Goal: Task Accomplishment & Management: Use online tool/utility

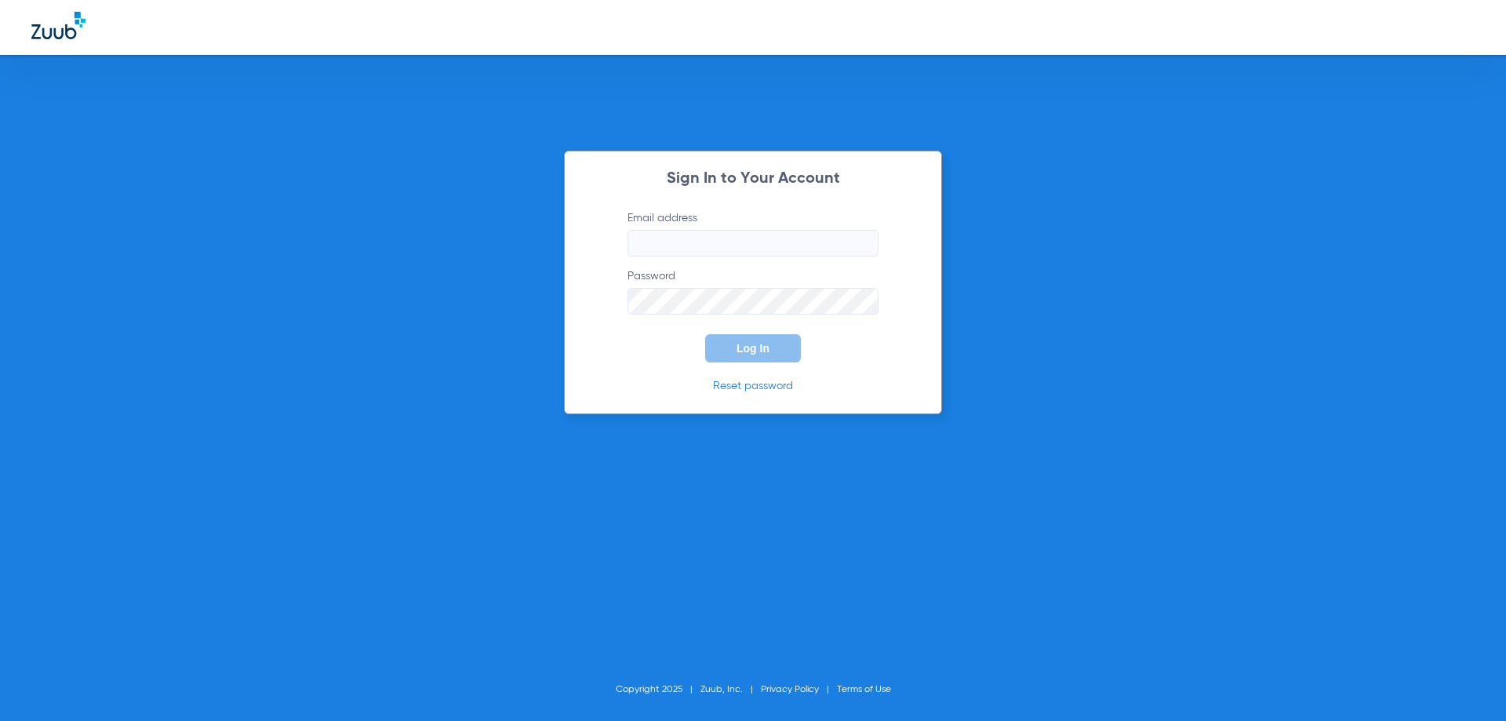
type input "[EMAIL_ADDRESS][DOMAIN_NAME]"
click at [738, 352] on span "Log In" at bounding box center [753, 348] width 33 height 13
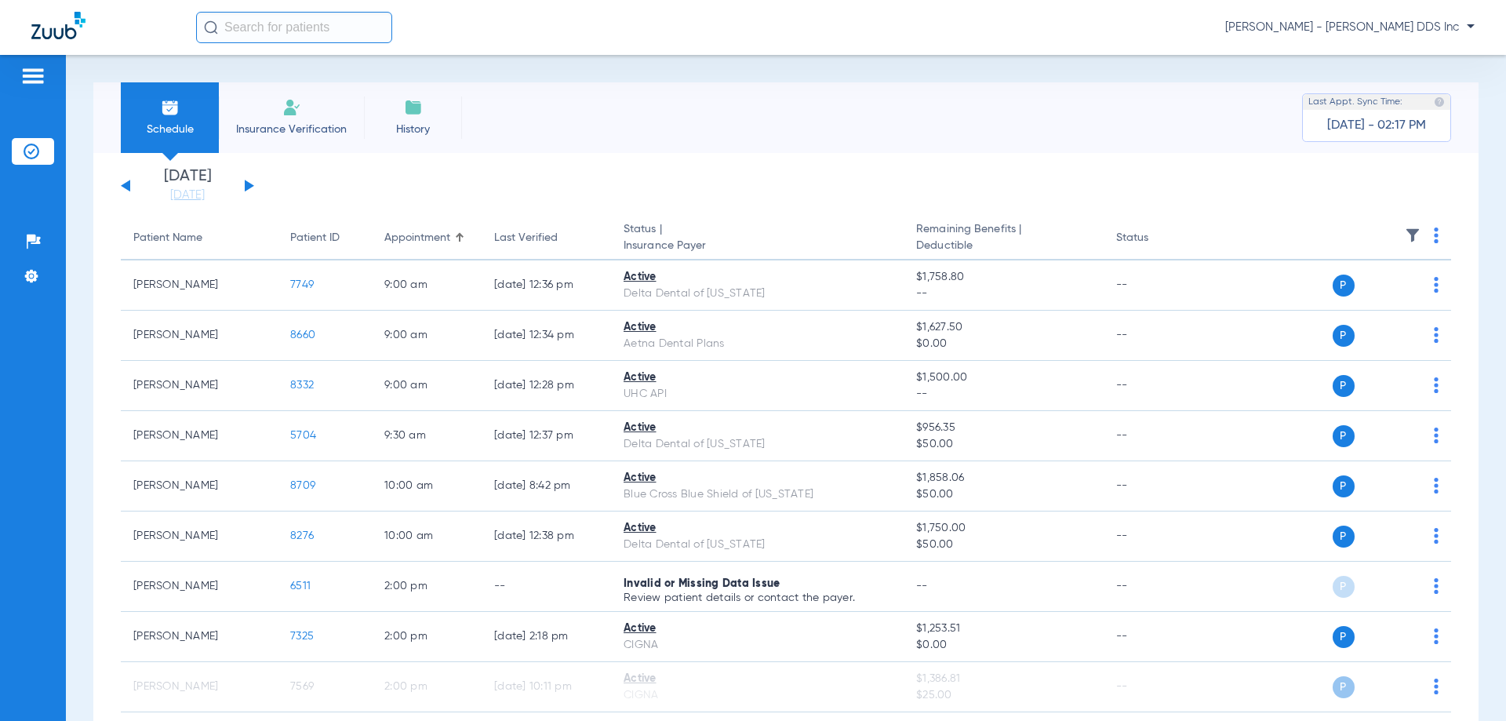
click at [342, 133] on span "Insurance Verification" at bounding box center [292, 130] width 122 height 16
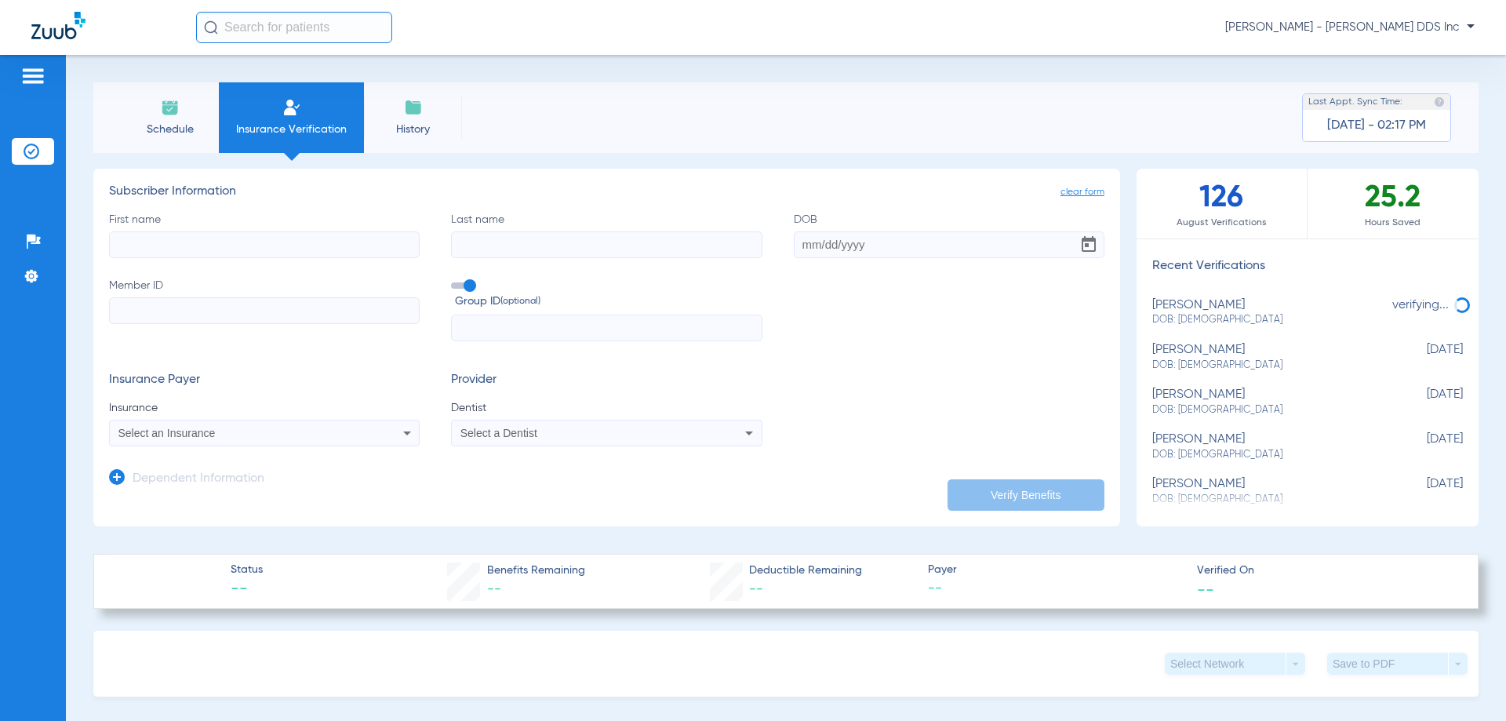
click at [355, 233] on input "First name" at bounding box center [264, 244] width 311 height 27
type input "[PERSON_NAME]"
type input "[DATE]"
type input "115350955001"
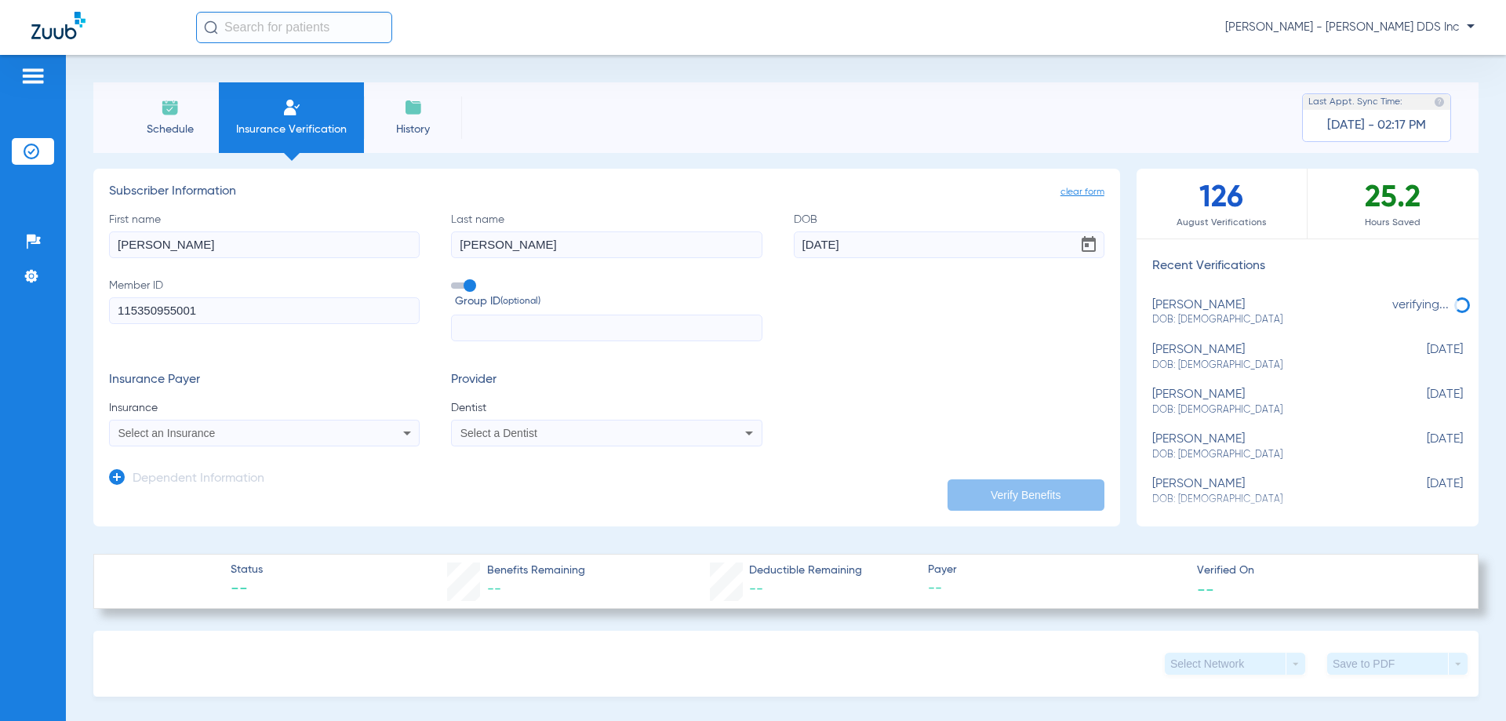
click at [284, 433] on div "Select an Insurance" at bounding box center [235, 433] width 235 height 11
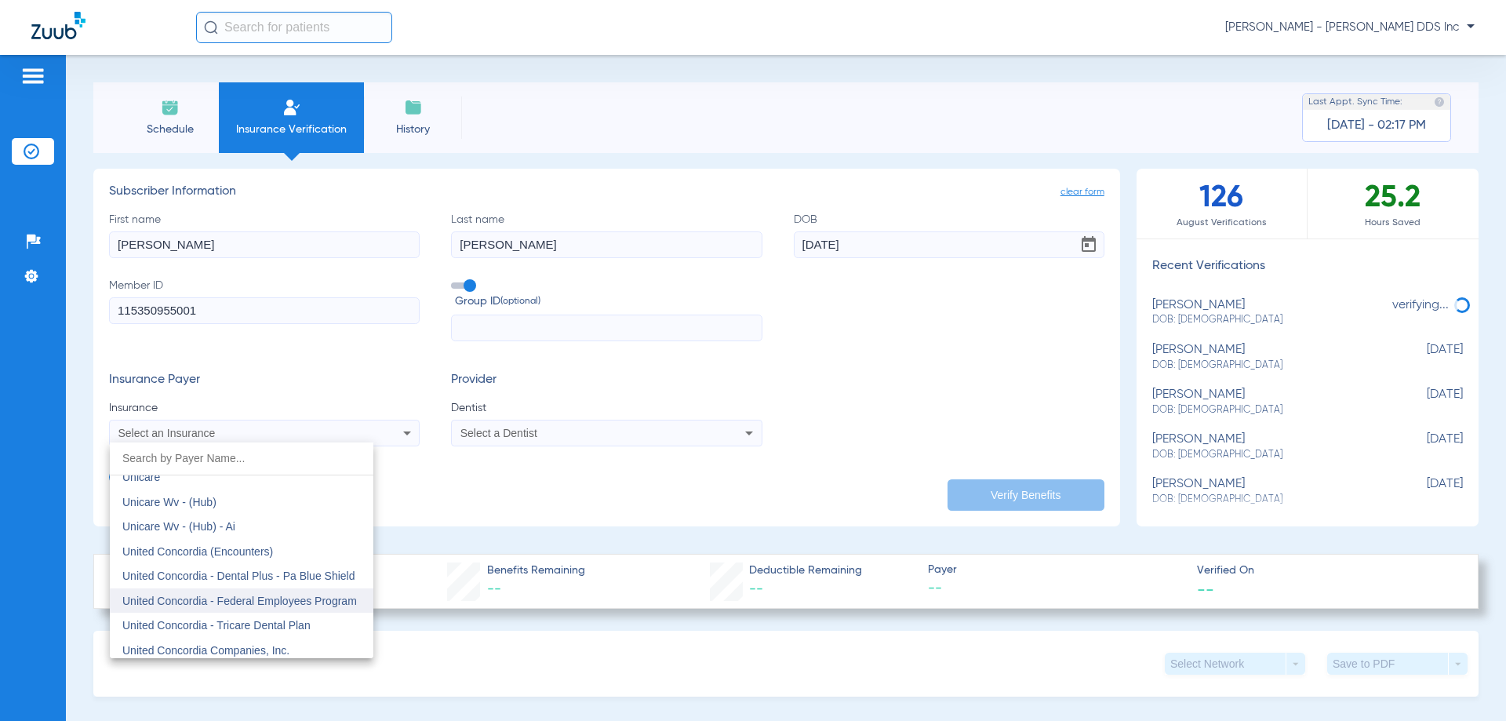
scroll to position [9283, 0]
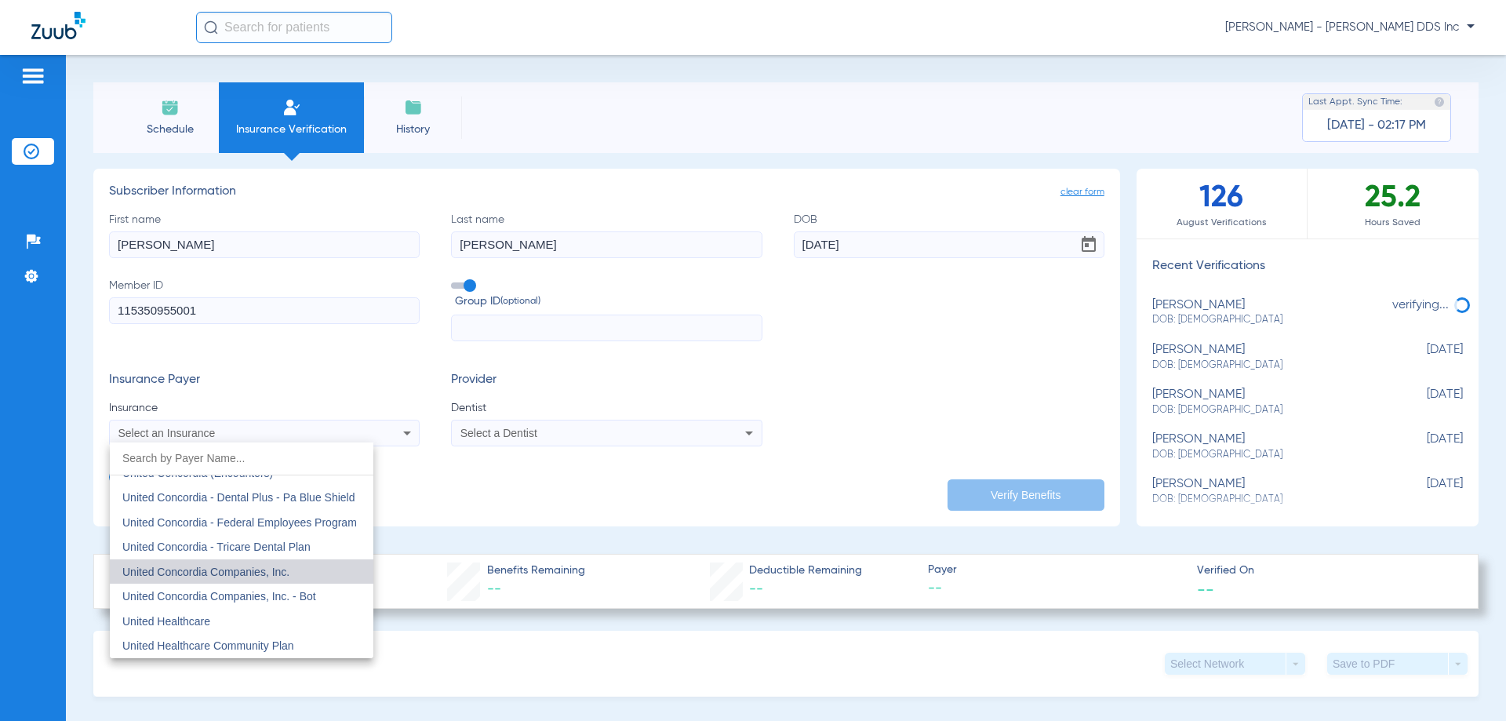
click at [307, 572] on mat-option "United Concordia Companies, Inc." at bounding box center [242, 571] width 264 height 25
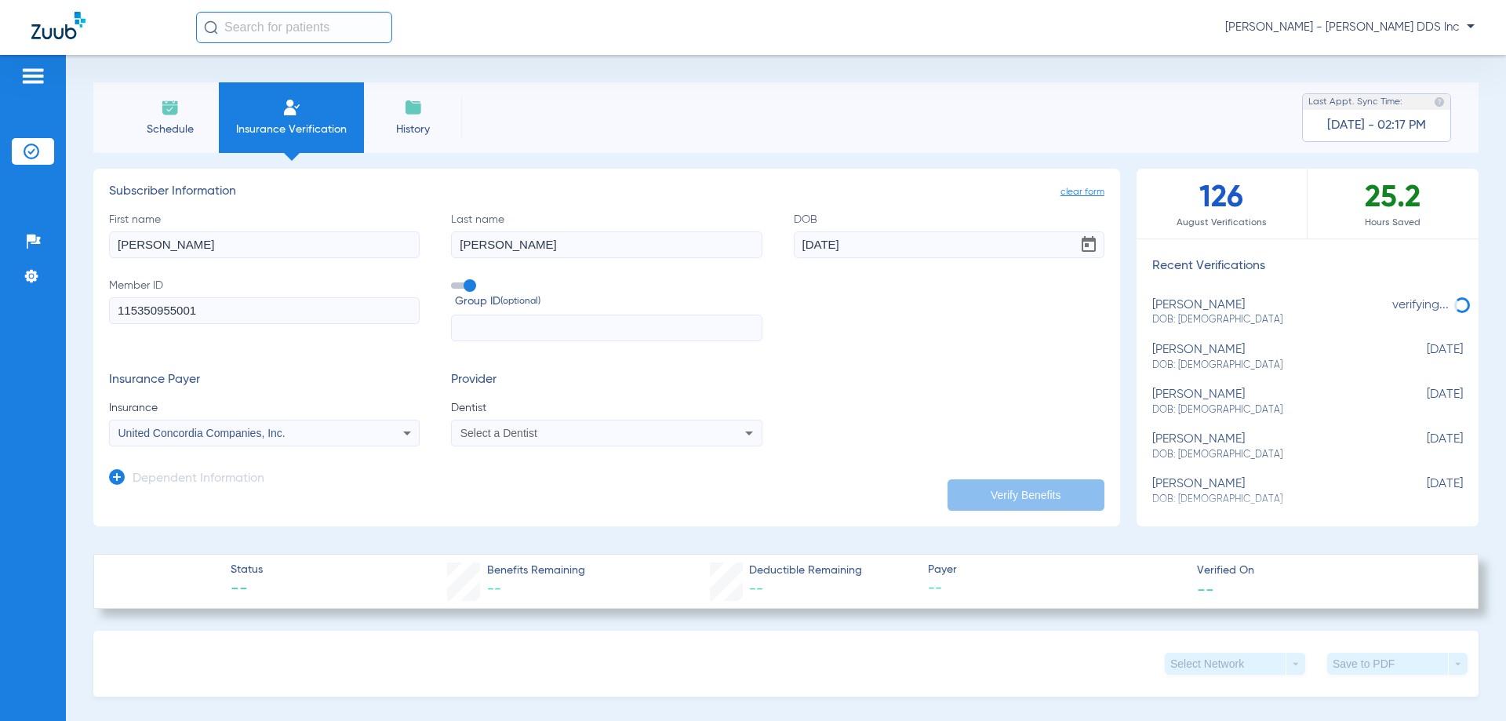
click at [624, 435] on div "Select a Dentist" at bounding box center [578, 433] width 235 height 11
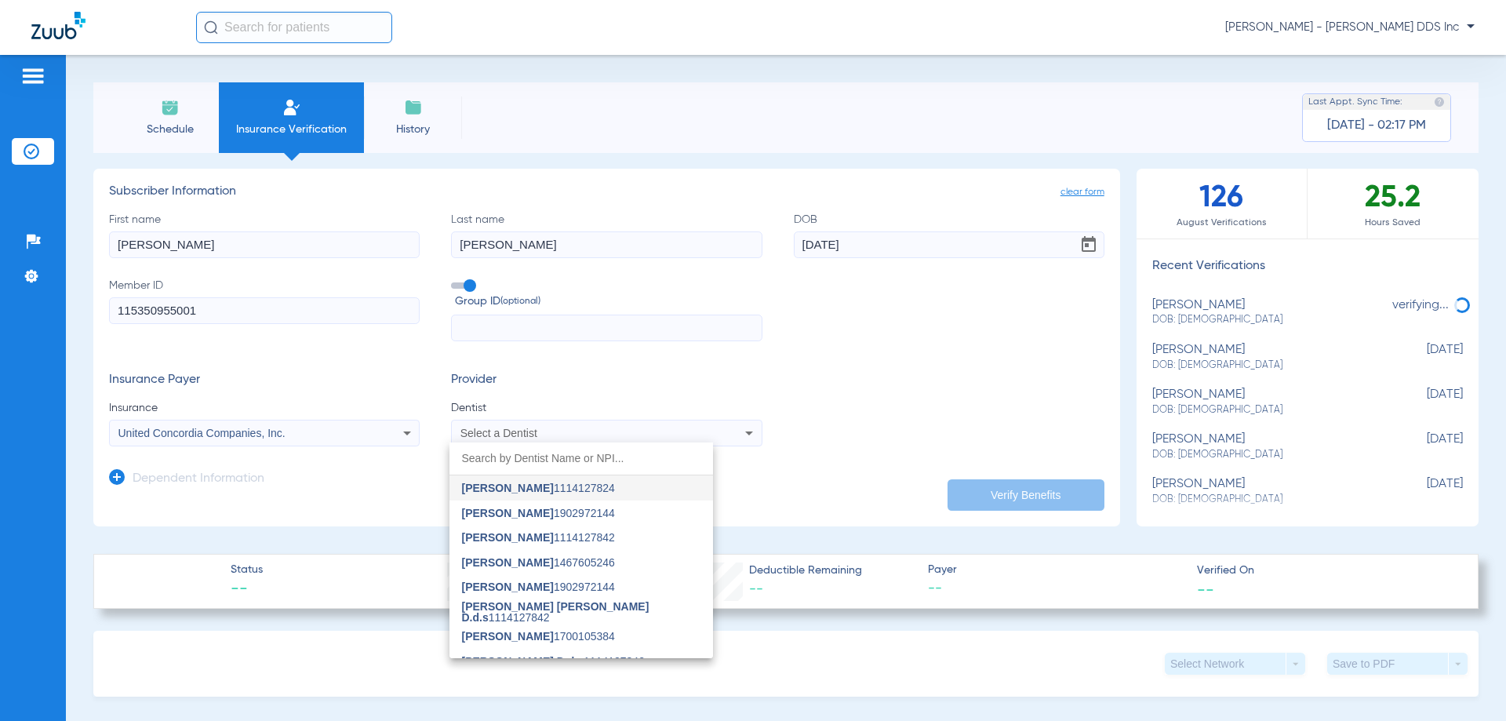
scroll to position [64, 0]
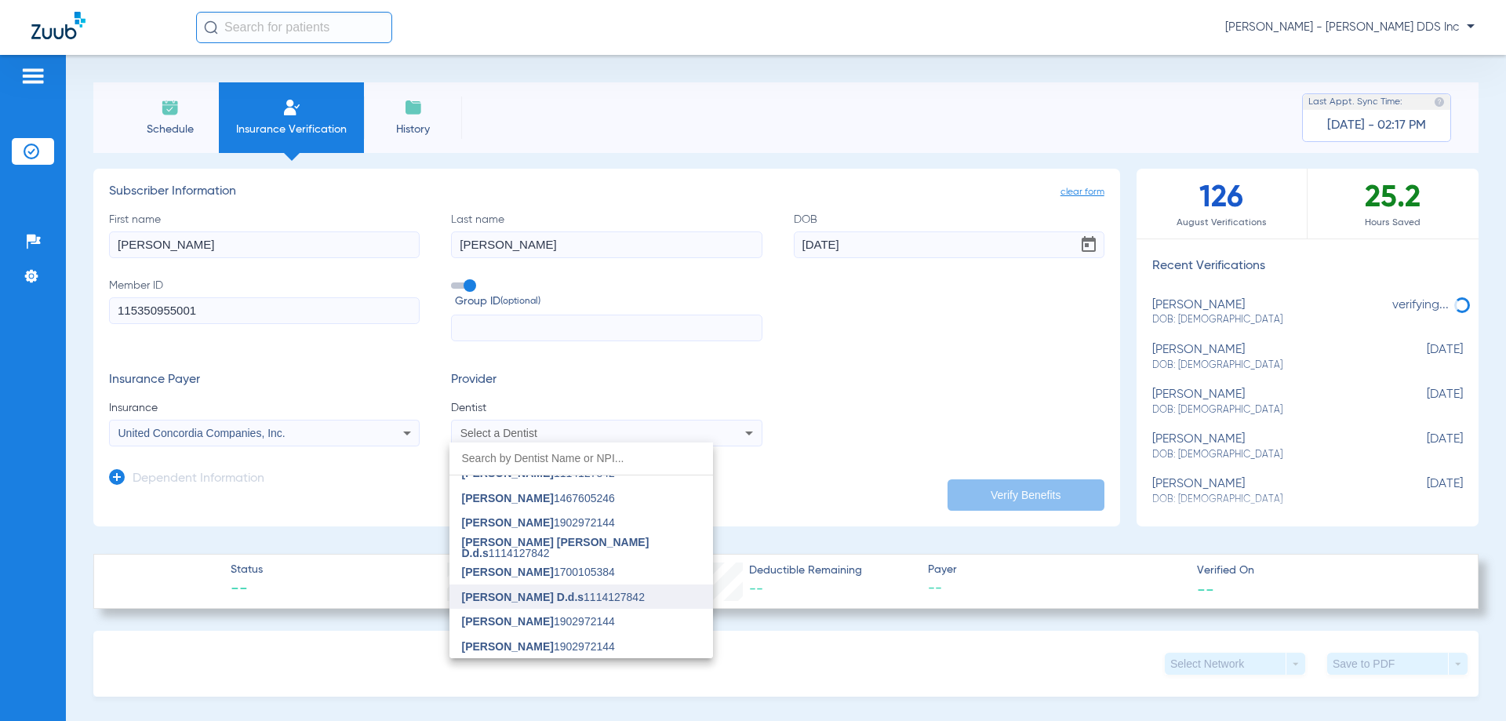
click at [530, 598] on span "[PERSON_NAME] D.d.s" at bounding box center [523, 597] width 122 height 13
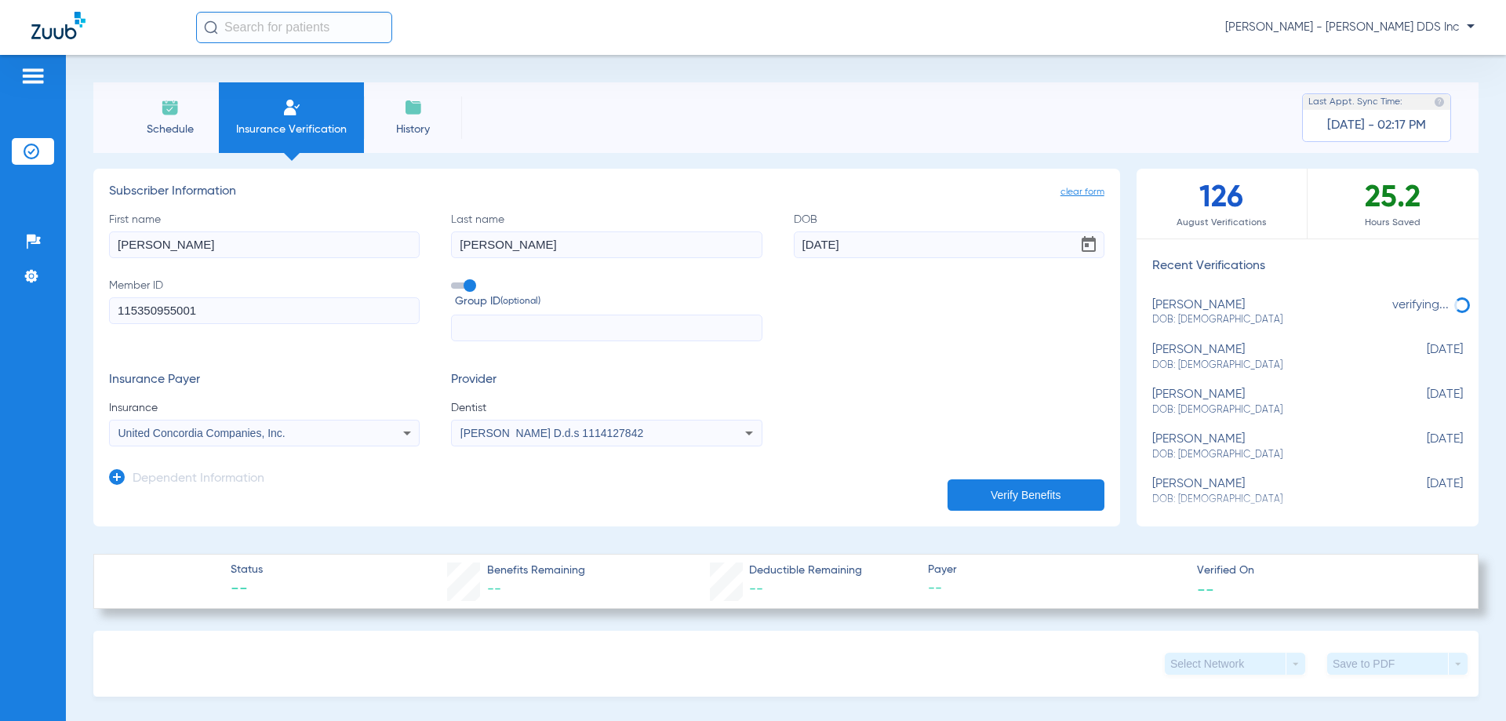
click at [1028, 498] on button "Verify Benefits" at bounding box center [1026, 494] width 157 height 31
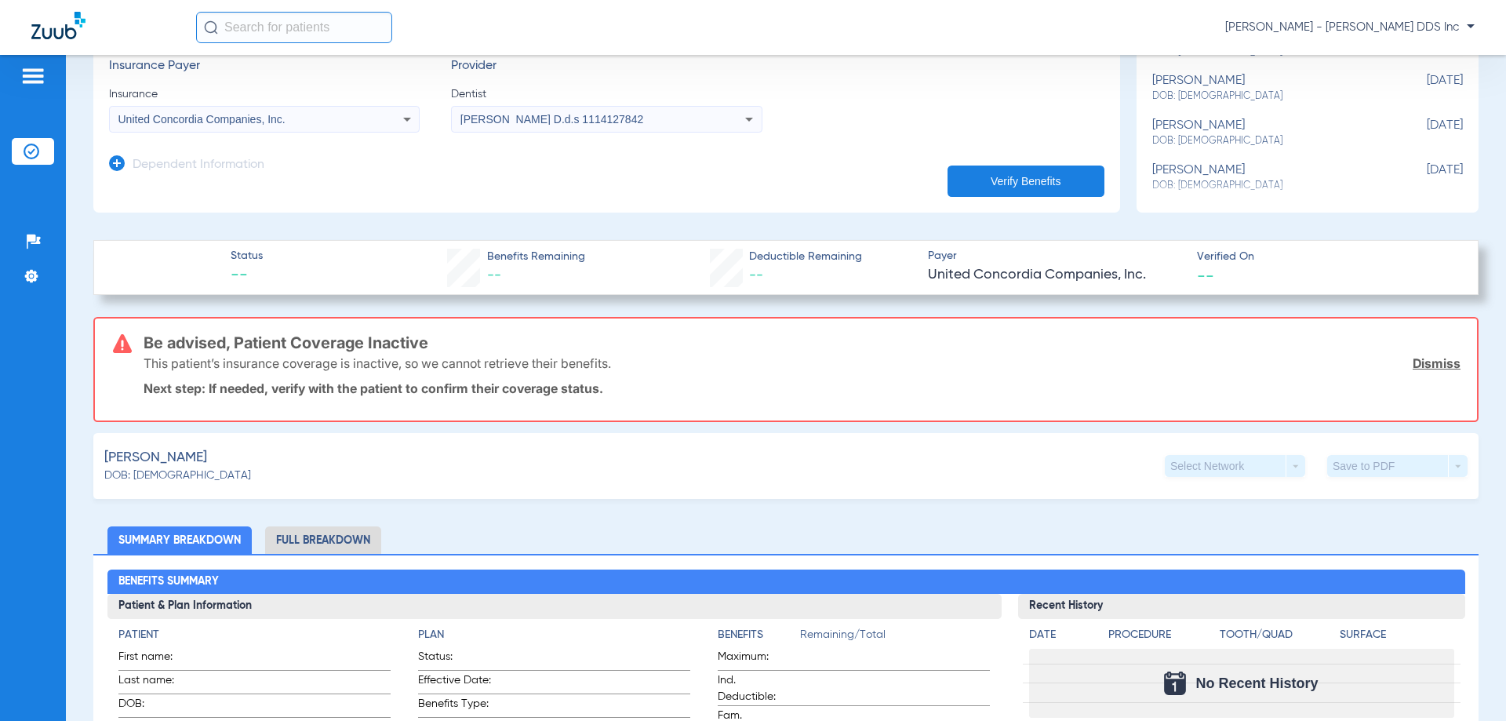
scroll to position [0, 0]
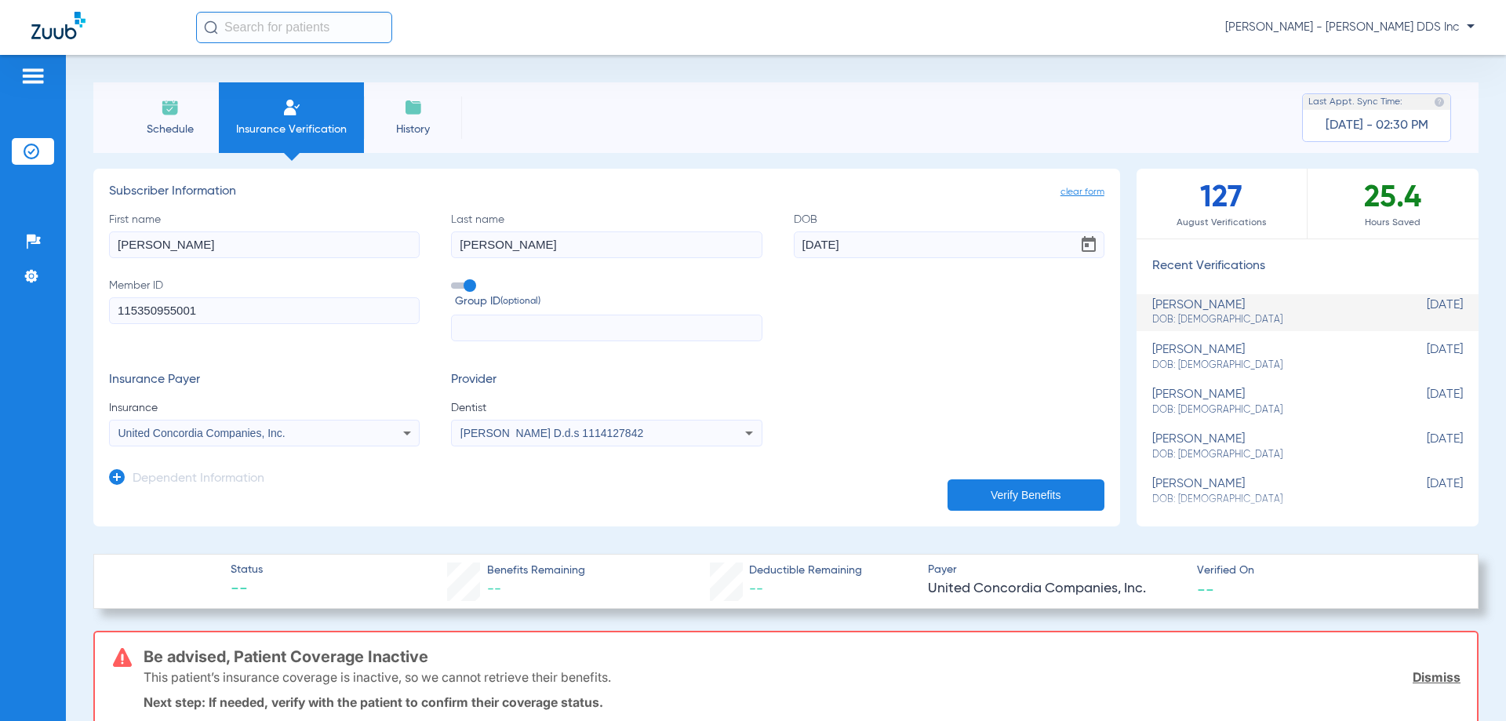
click at [124, 109] on li "Schedule" at bounding box center [170, 117] width 98 height 71
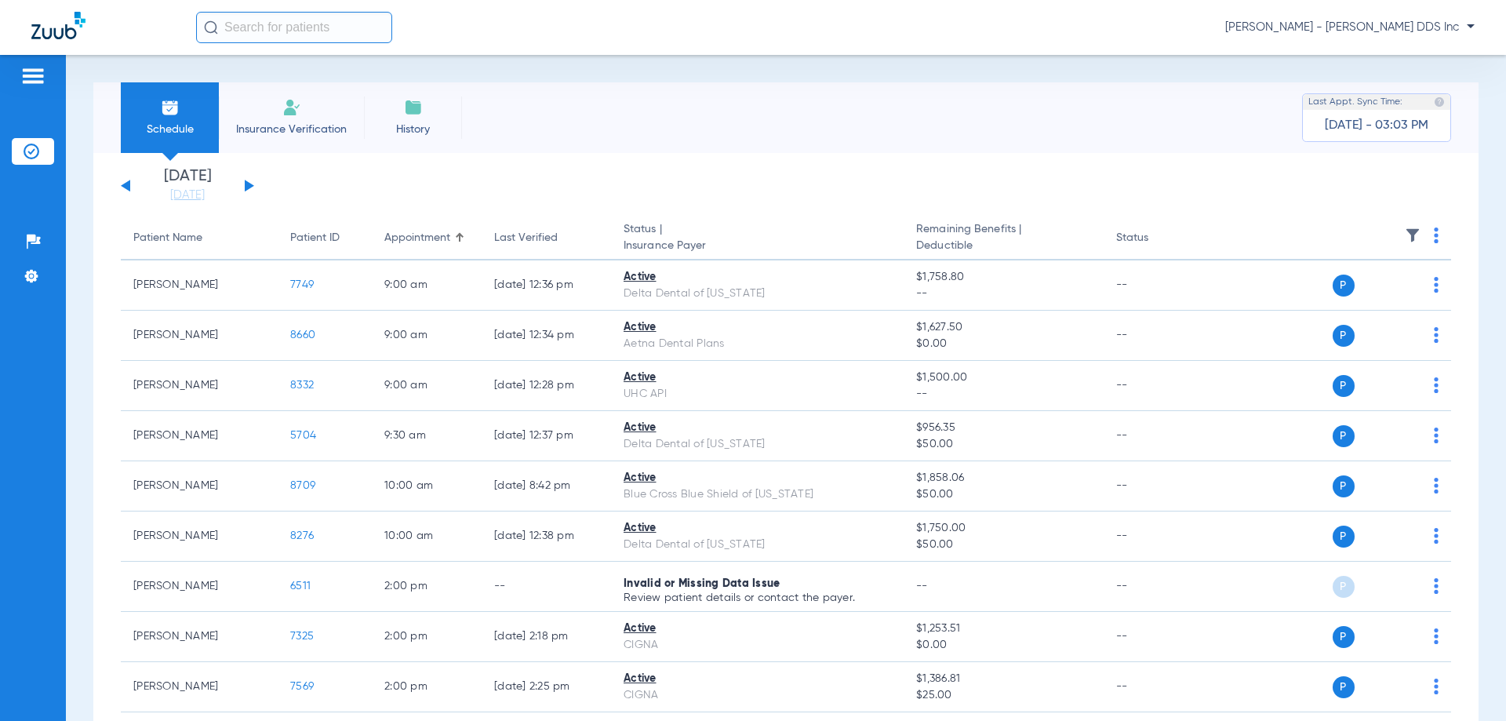
click at [276, 145] on li "Insurance Verification" at bounding box center [291, 117] width 145 height 71
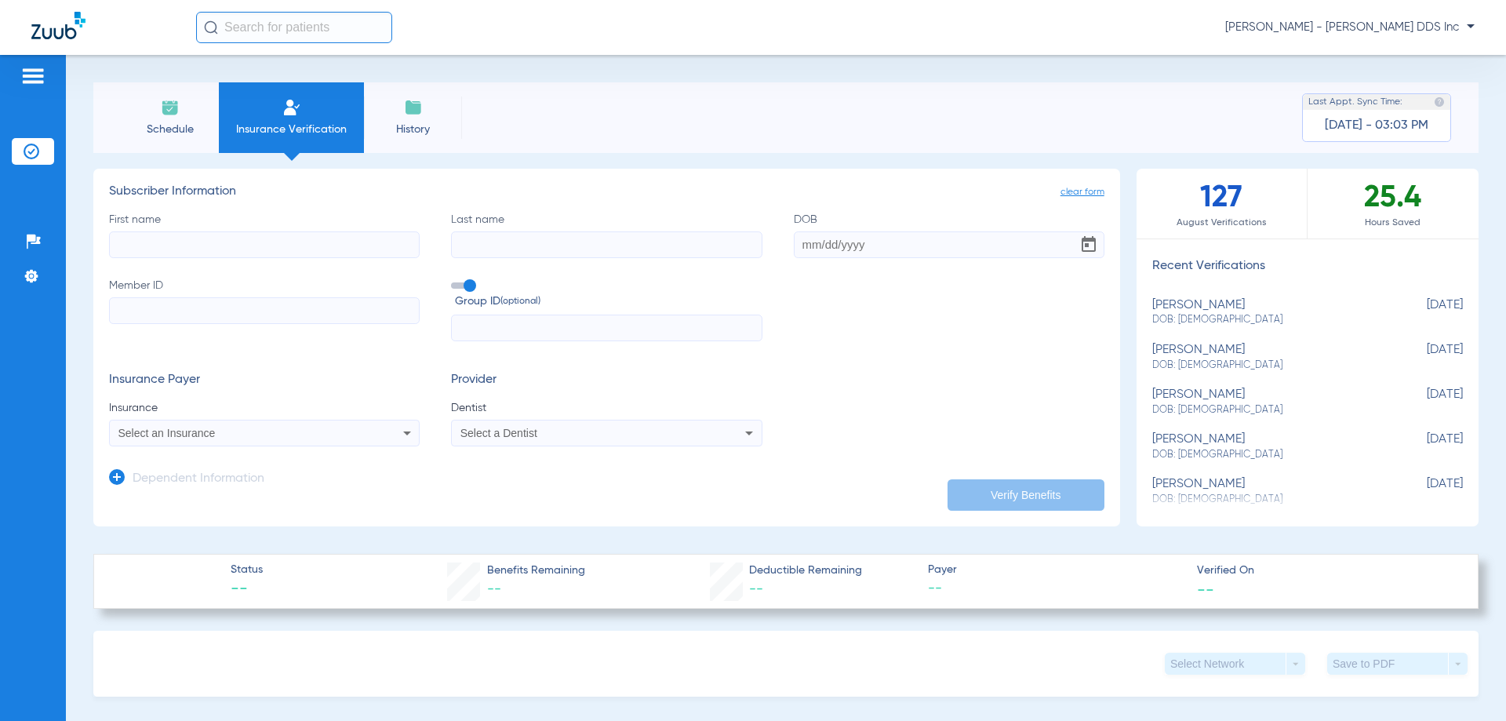
click at [242, 251] on input "First name" at bounding box center [264, 244] width 311 height 27
type input "[PERSON_NAME]"
type input "[DATE]"
type input "3"
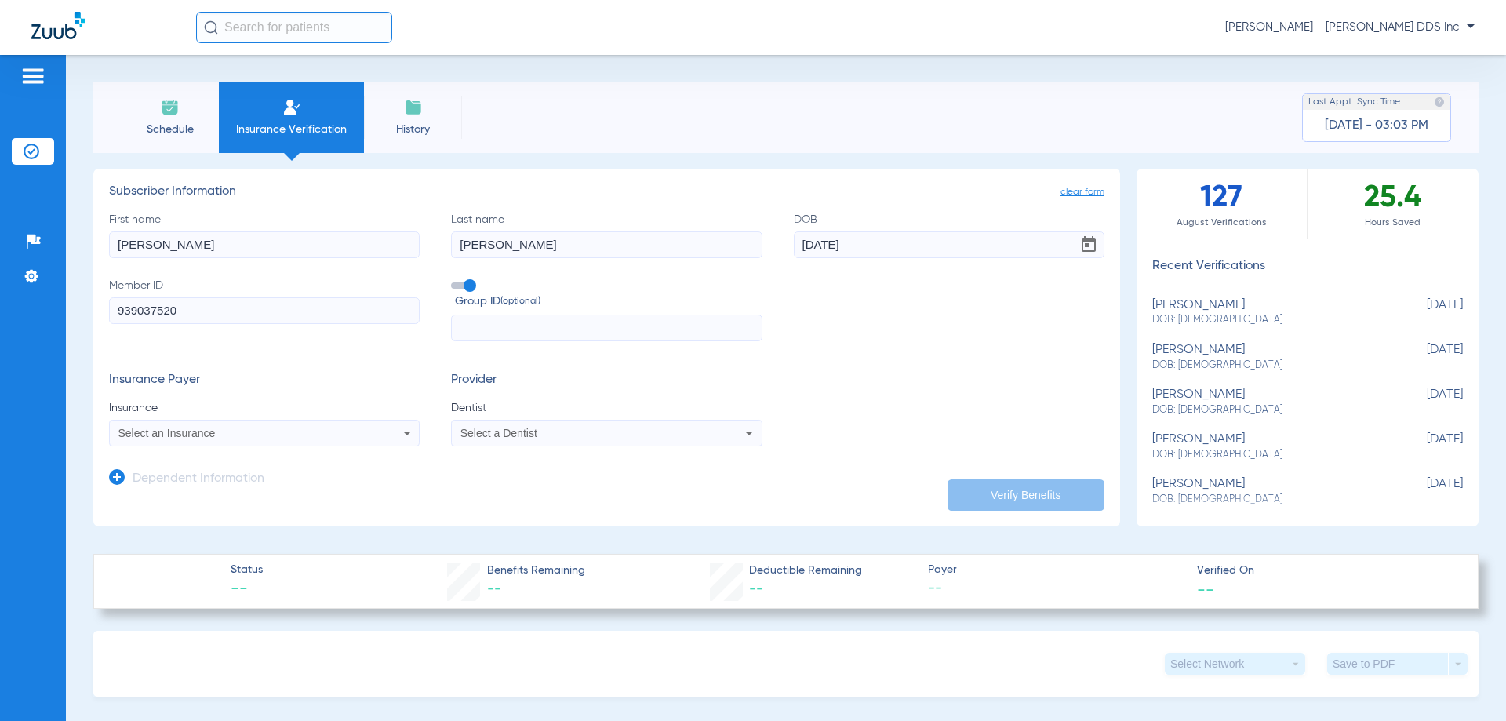
type input "939037520"
click at [239, 438] on div "Select an Insurance" at bounding box center [235, 433] width 235 height 11
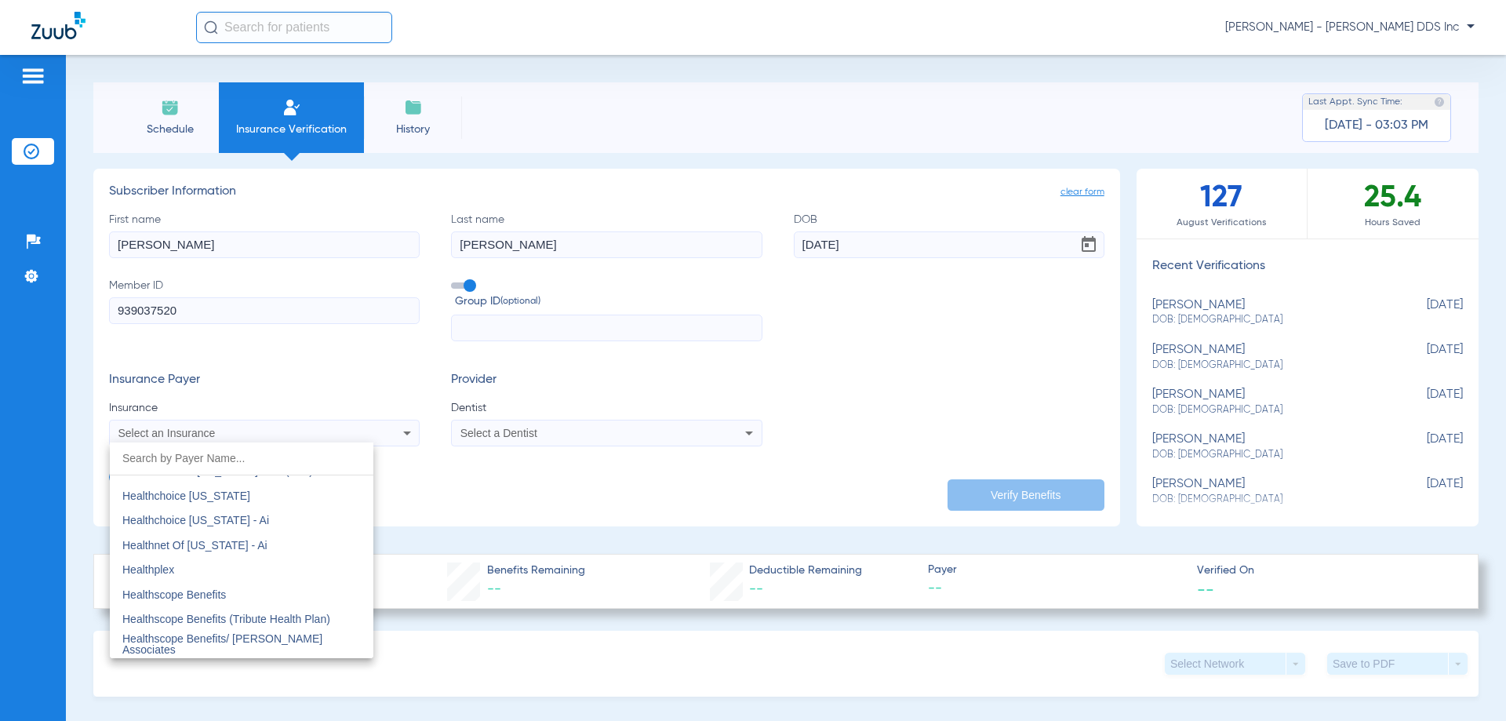
scroll to position [5219, 0]
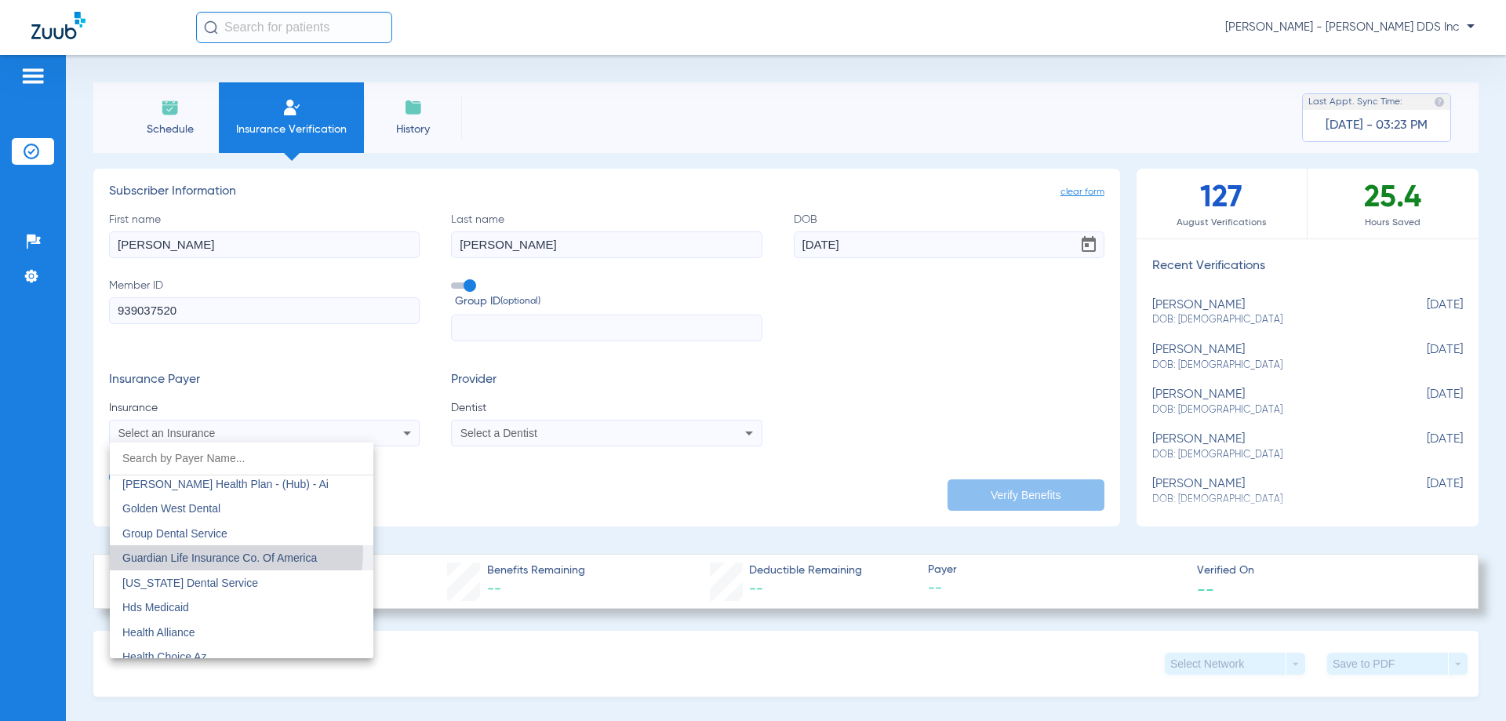
click at [206, 550] on mat-option "Guardian Life Insurance Co. Of America" at bounding box center [242, 557] width 264 height 25
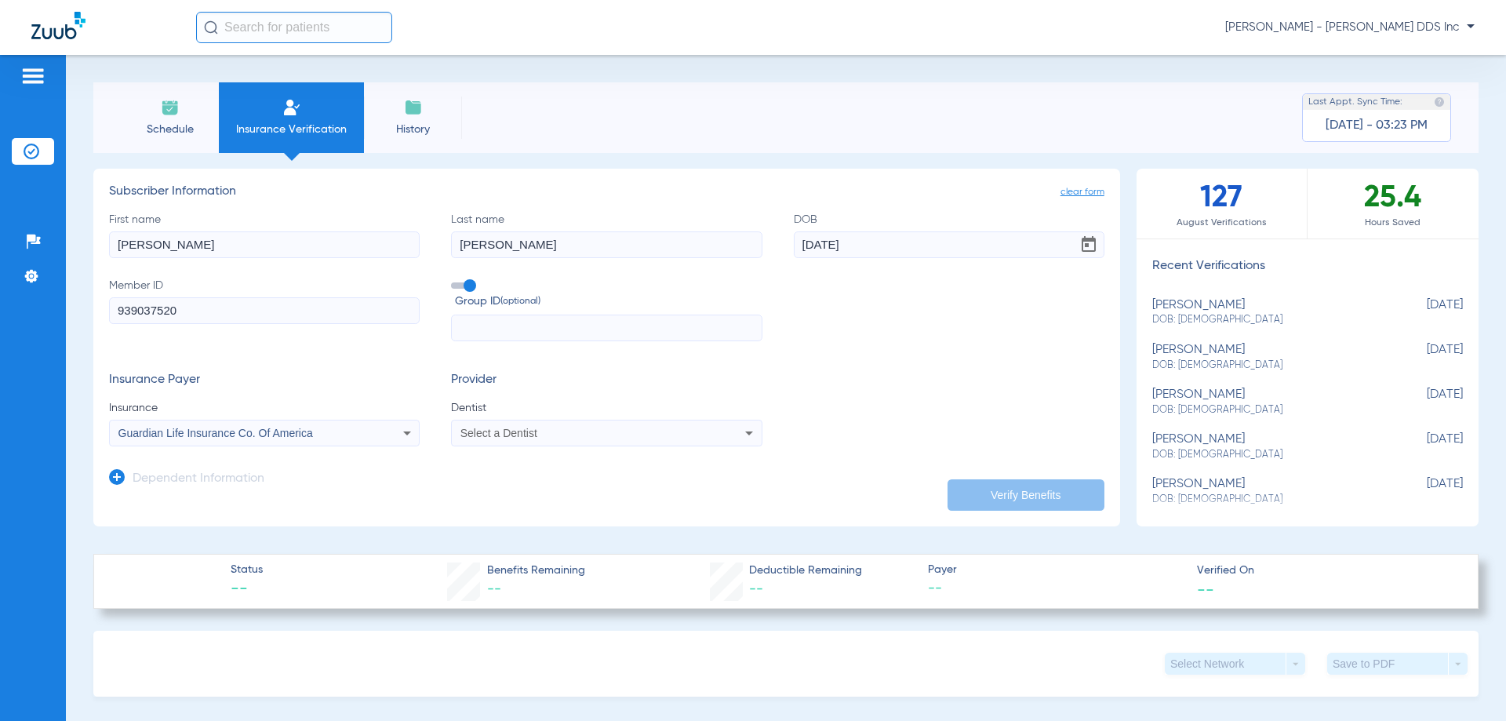
click at [569, 444] on mat-select "Select a Dentist" at bounding box center [606, 433] width 311 height 27
click at [570, 428] on div "Select a Dentist" at bounding box center [578, 433] width 235 height 11
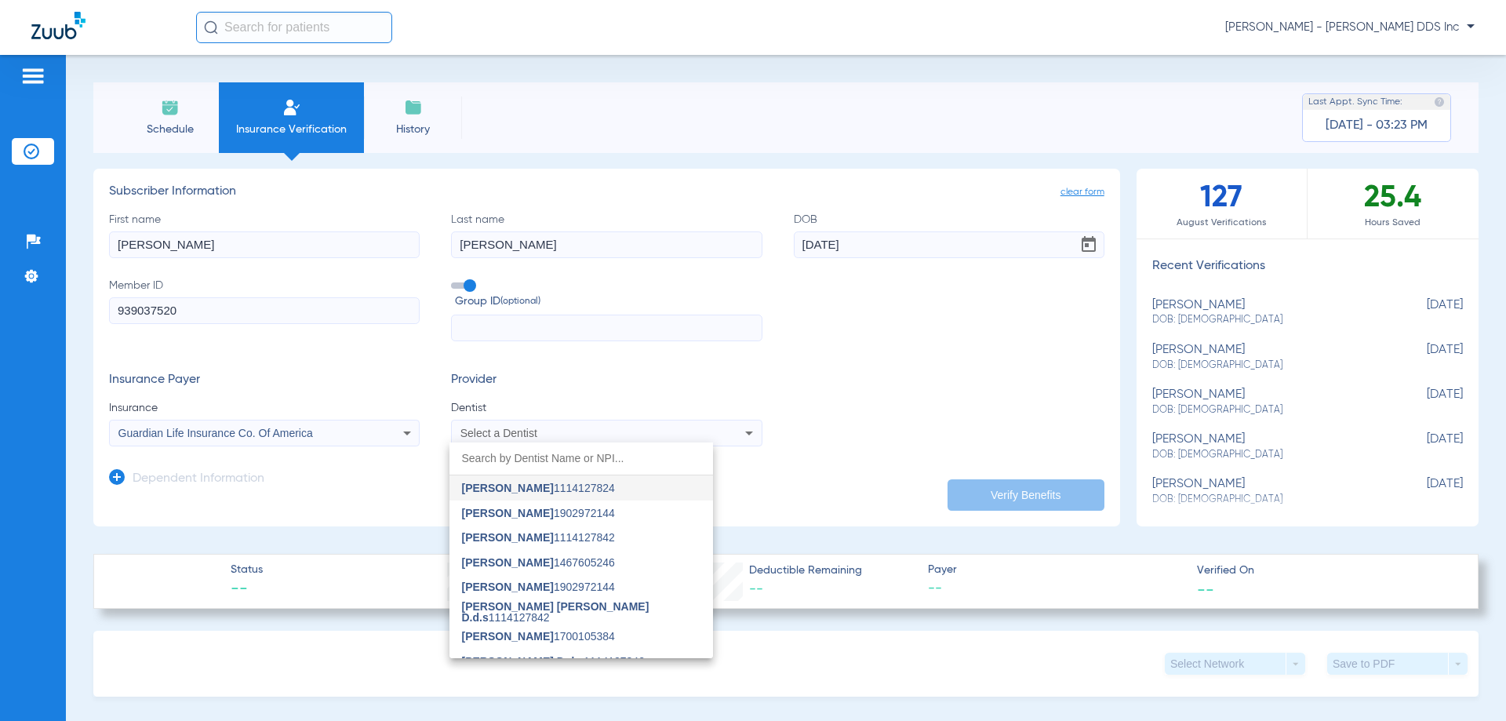
scroll to position [64, 0]
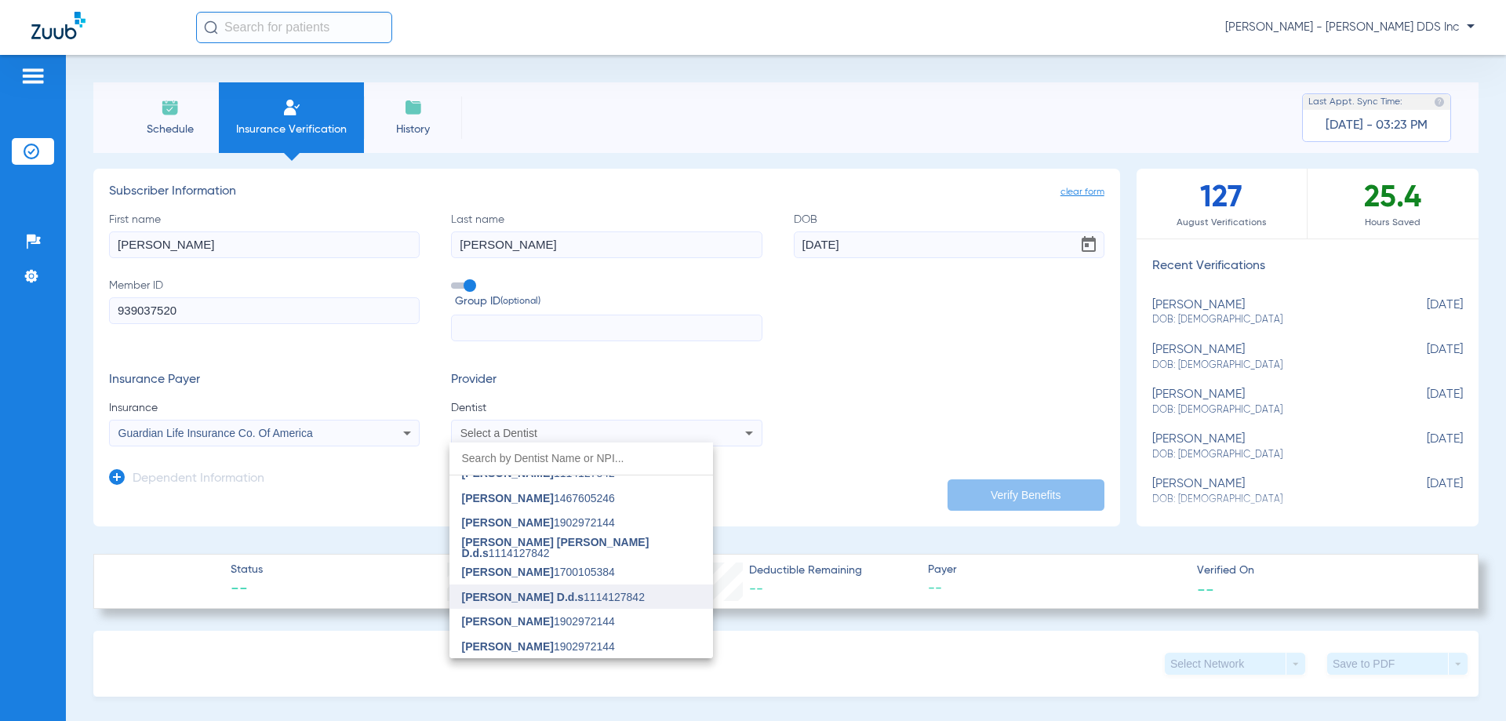
click at [598, 587] on mat-option "[PERSON_NAME] D.d.s 1114127842" at bounding box center [582, 597] width 264 height 25
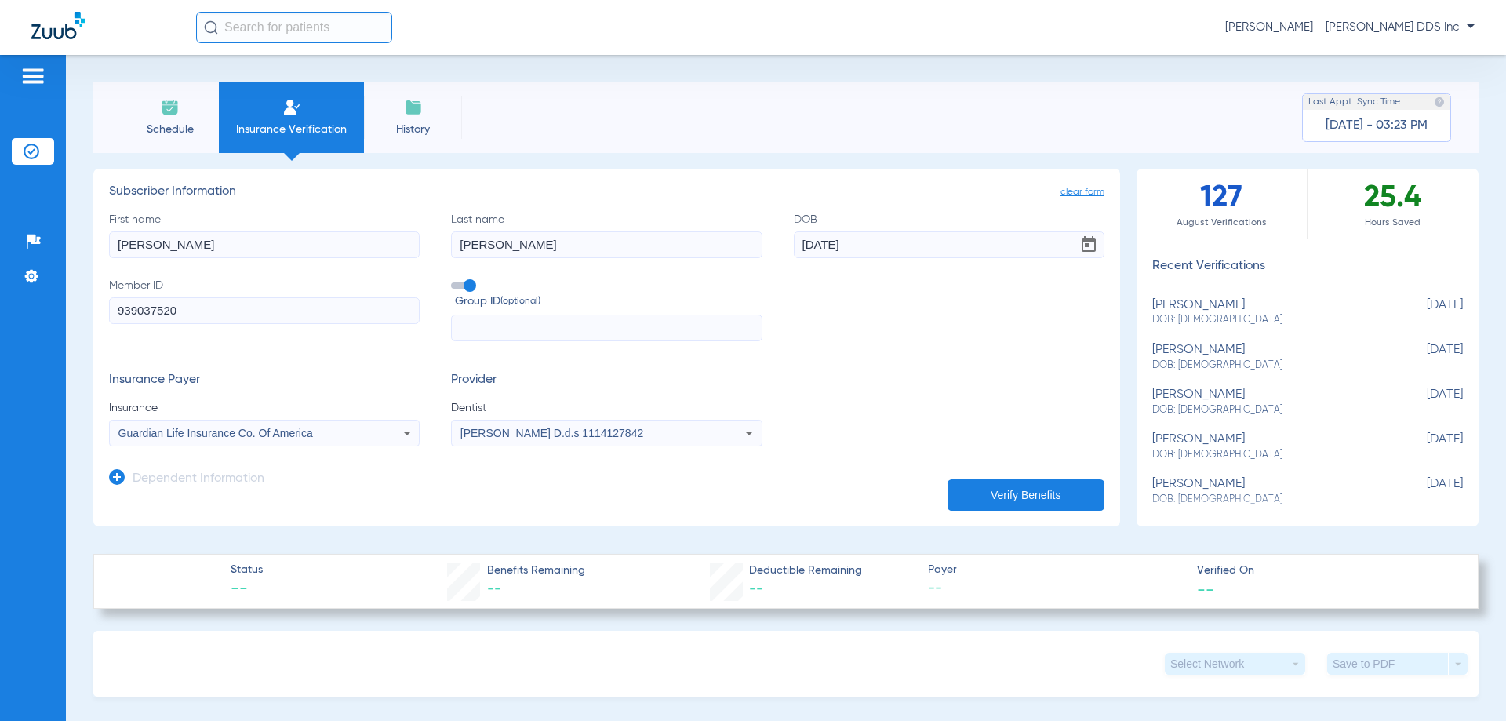
click at [999, 493] on button "Verify Benefits" at bounding box center [1026, 494] width 157 height 31
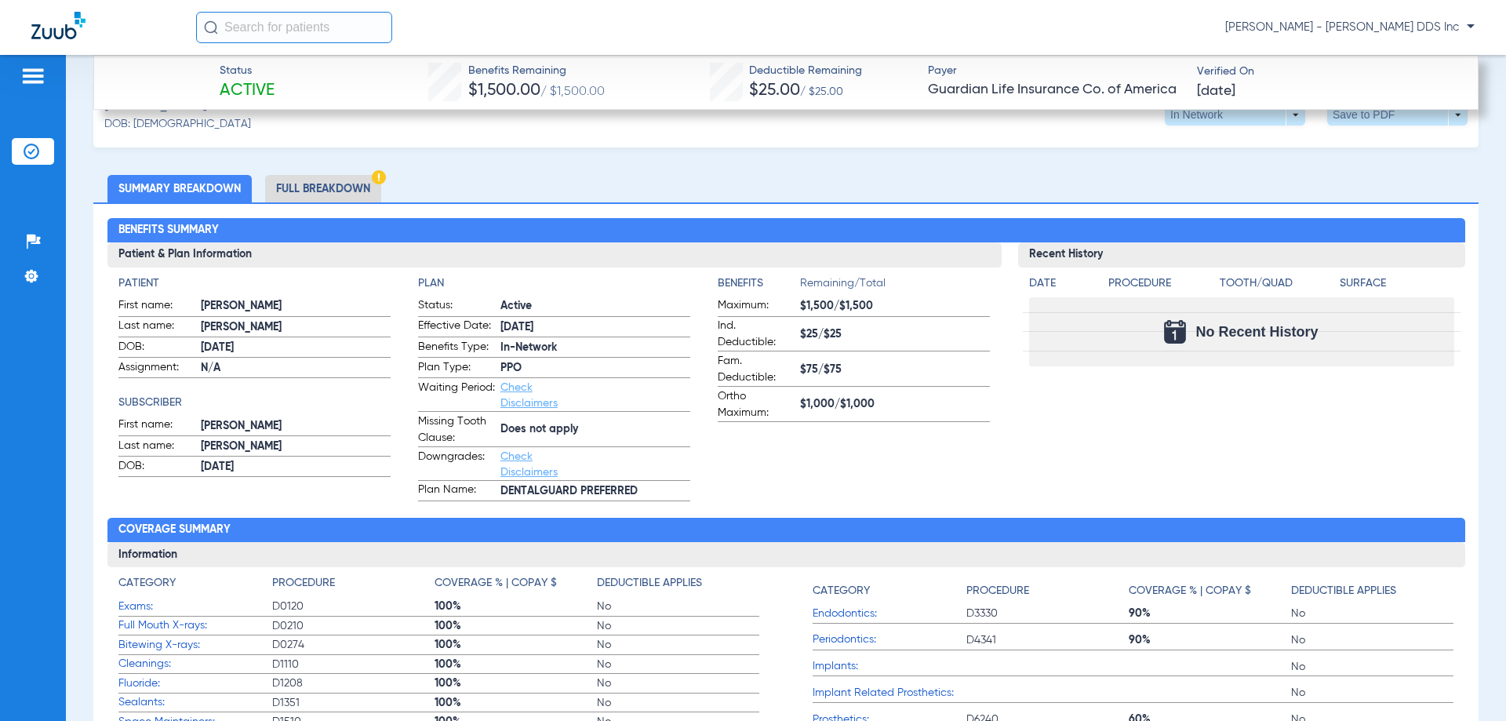
scroll to position [235, 0]
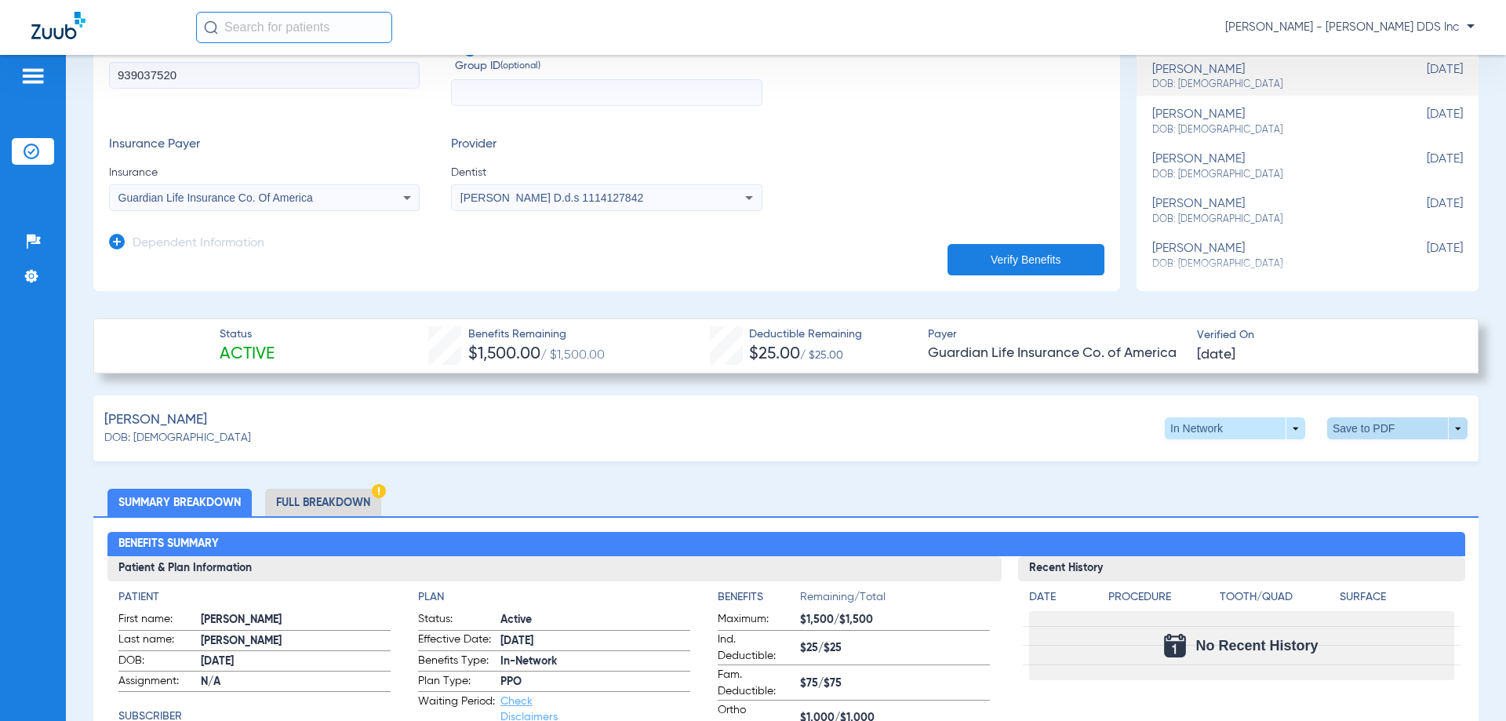
click at [1356, 432] on span at bounding box center [1397, 428] width 140 height 22
click at [1285, 460] on span "Save to PDF" at bounding box center [1268, 458] width 62 height 11
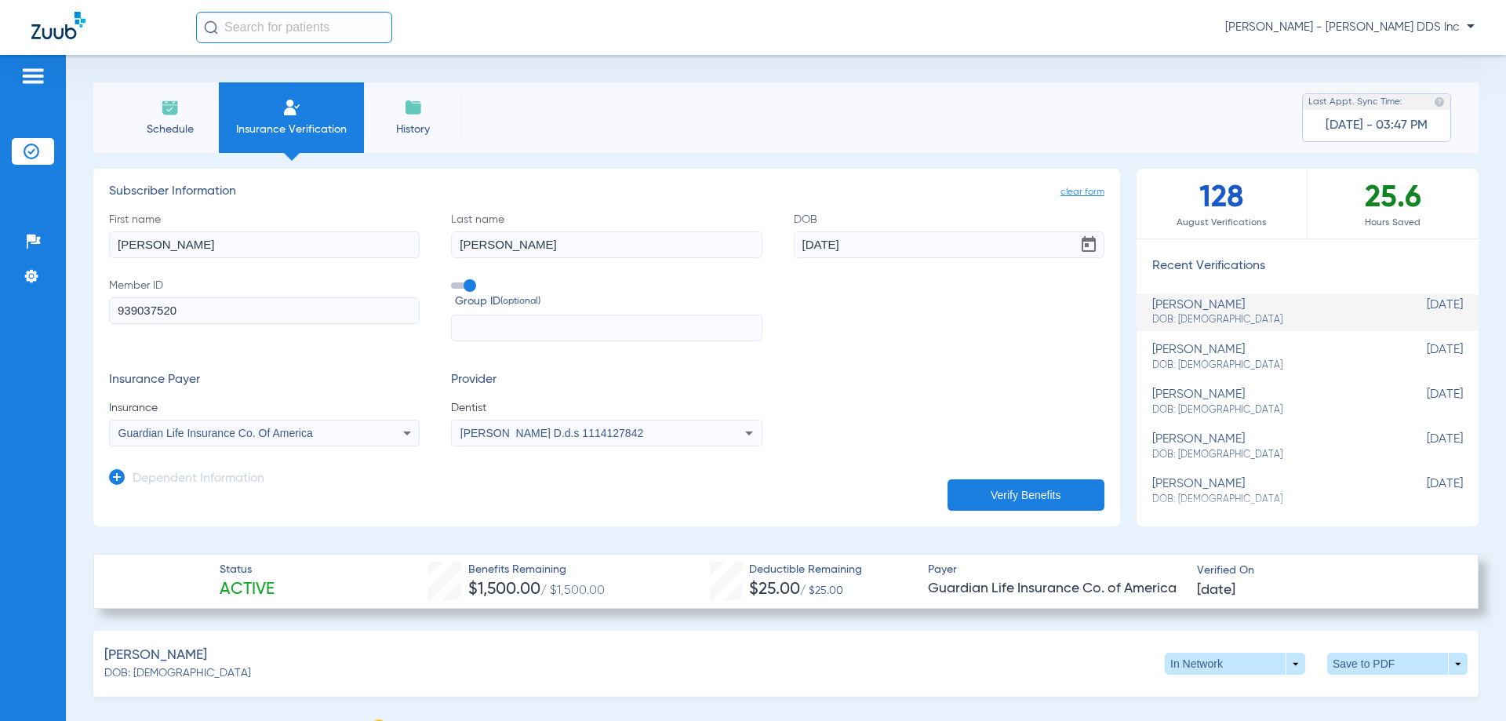
click at [198, 113] on li "Schedule" at bounding box center [170, 117] width 98 height 71
